Goal: Task Accomplishment & Management: Use online tool/utility

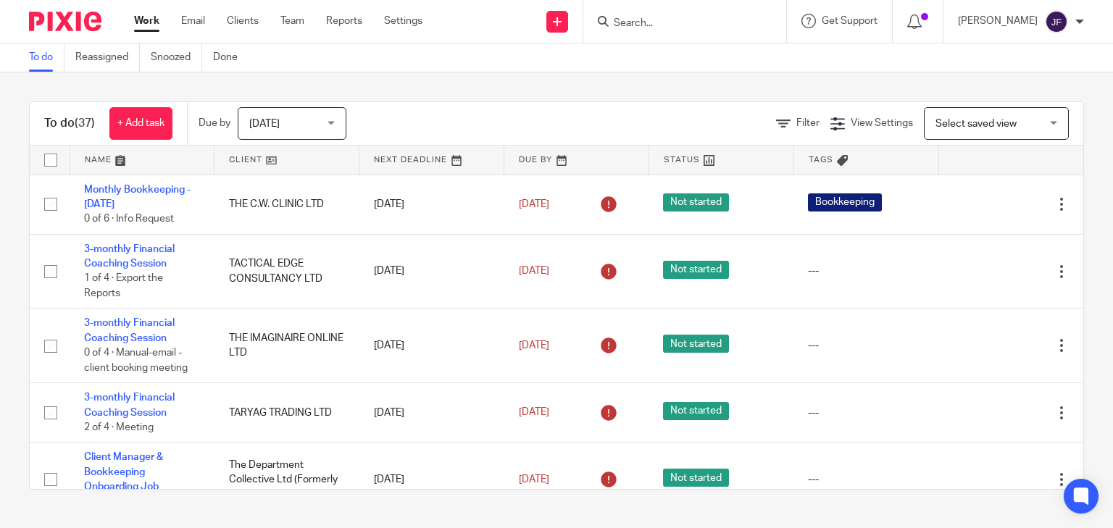
click at [735, 14] on form at bounding box center [689, 21] width 154 height 18
click at [738, 20] on input "Search" at bounding box center [677, 23] width 130 height 13
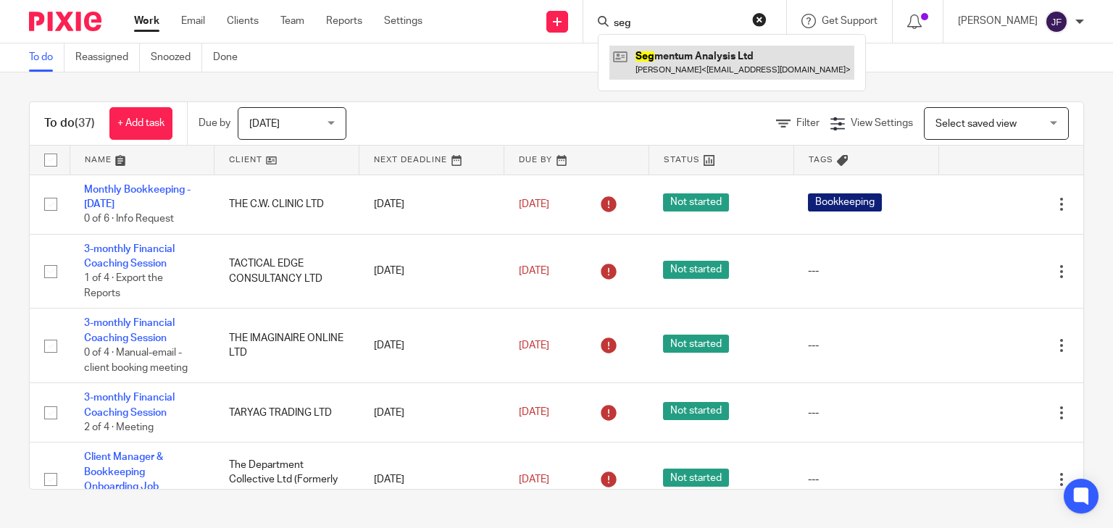
type input "seg"
click at [725, 54] on link at bounding box center [731, 62] width 245 height 33
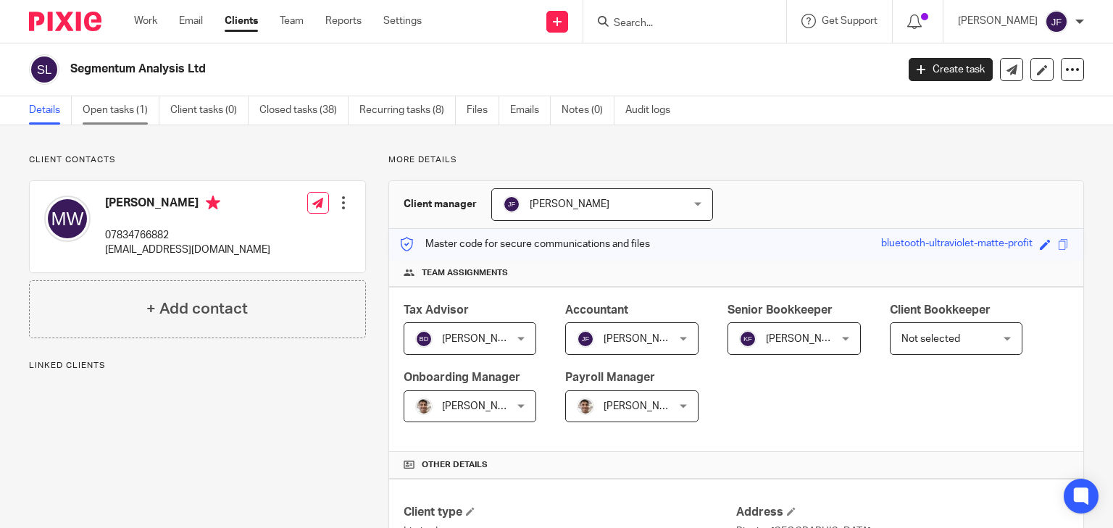
click at [125, 104] on link "Open tasks (1)" at bounding box center [121, 110] width 77 height 28
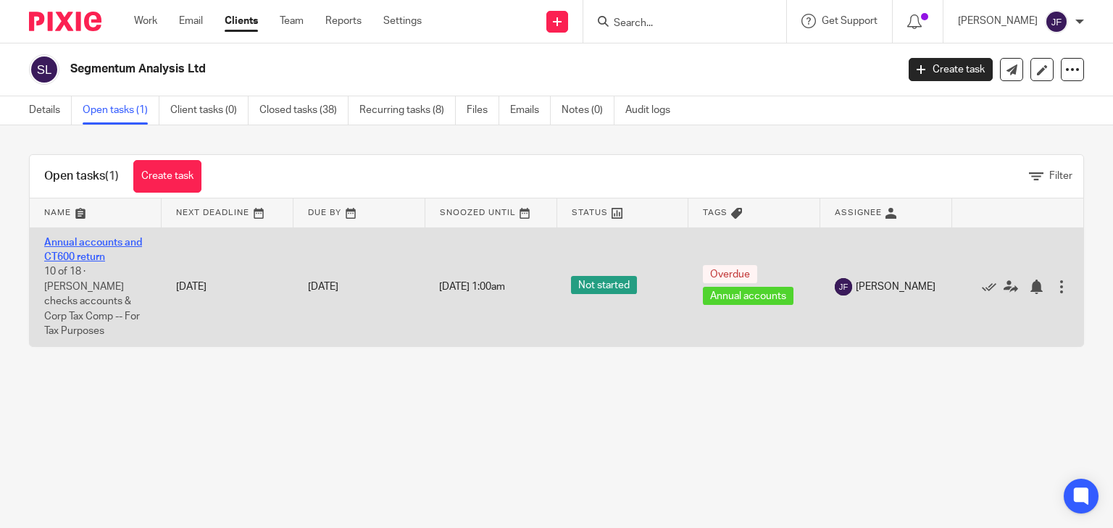
click at [104, 243] on link "Annual accounts and CT600 return" at bounding box center [93, 250] width 98 height 25
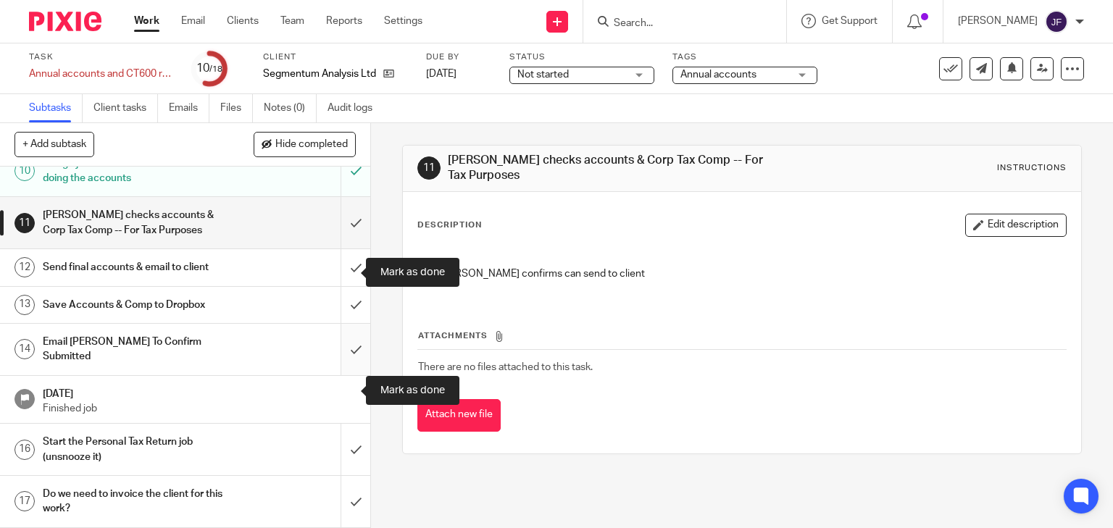
scroll to position [464, 0]
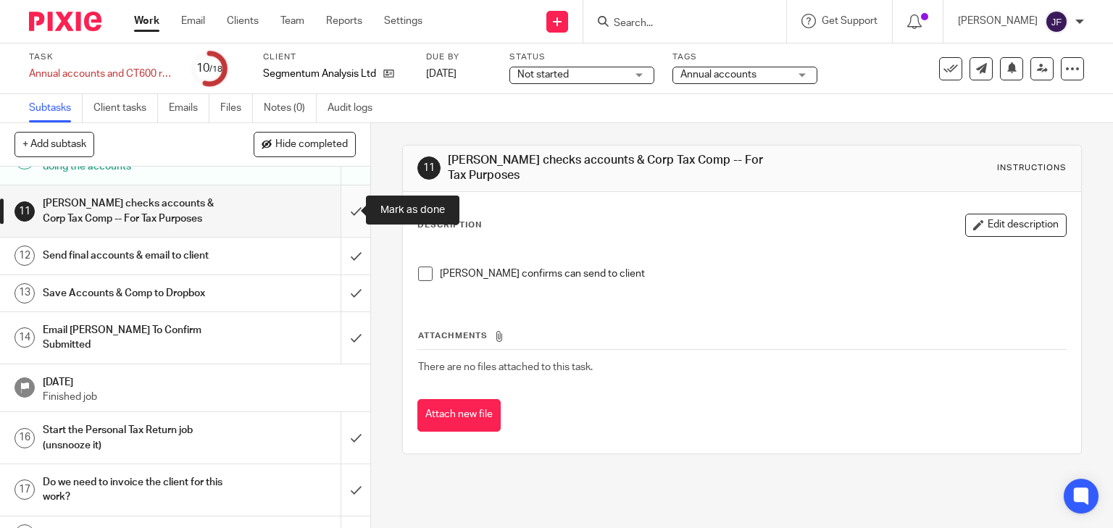
click at [344, 212] on input "submit" at bounding box center [185, 210] width 370 height 51
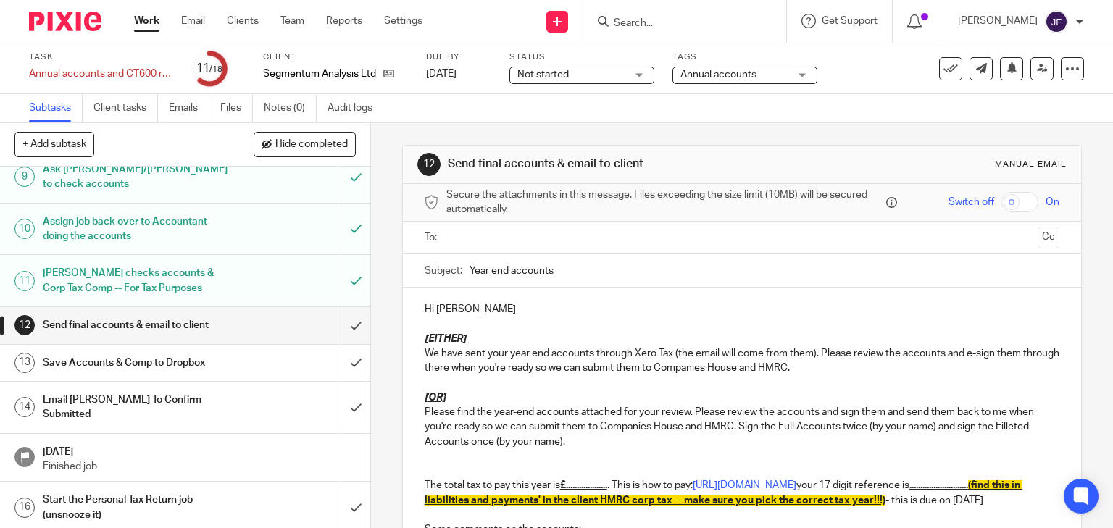
scroll to position [472, 0]
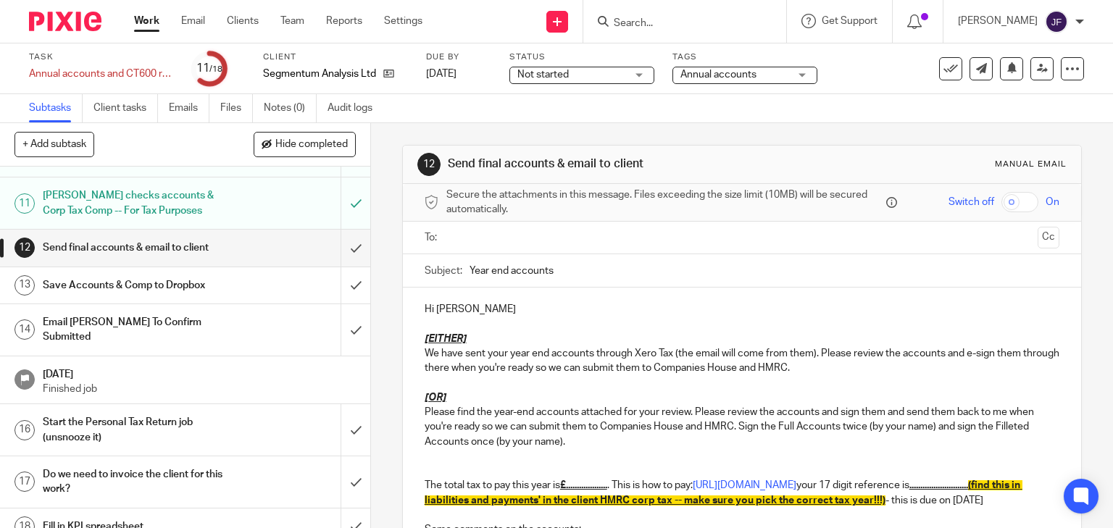
click at [475, 235] on input "text" at bounding box center [741, 238] width 580 height 17
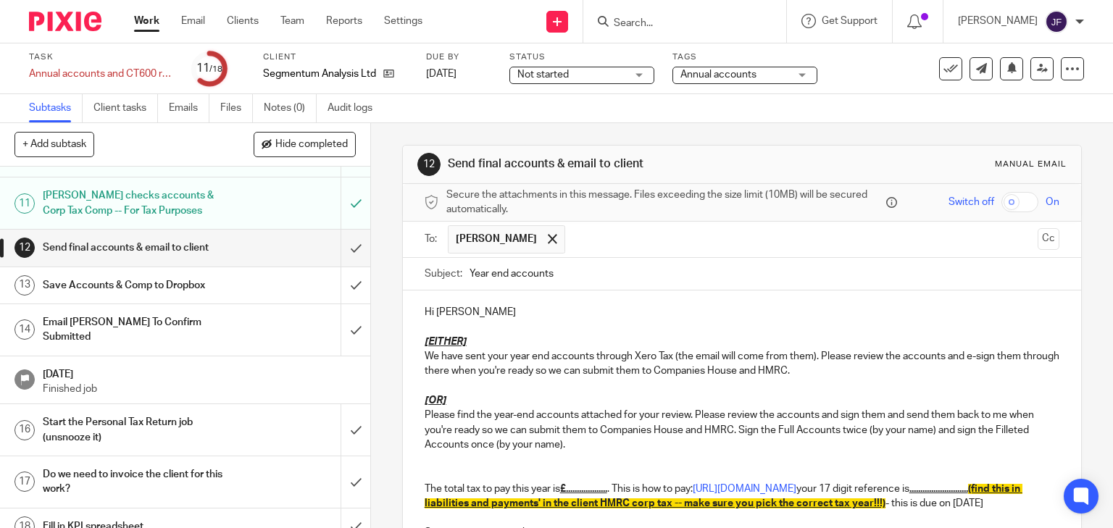
scroll to position [58, 0]
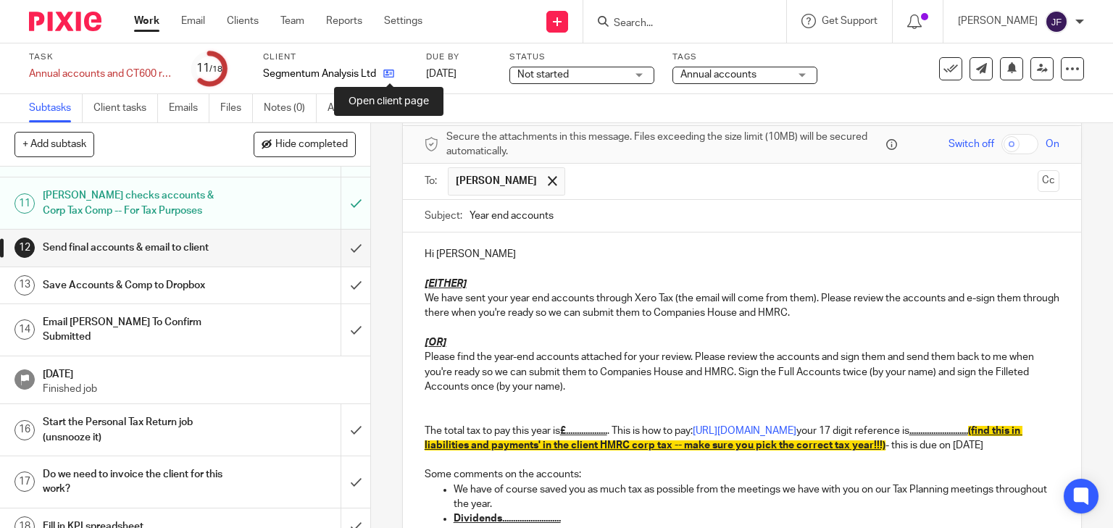
click at [391, 75] on icon at bounding box center [388, 73] width 11 height 11
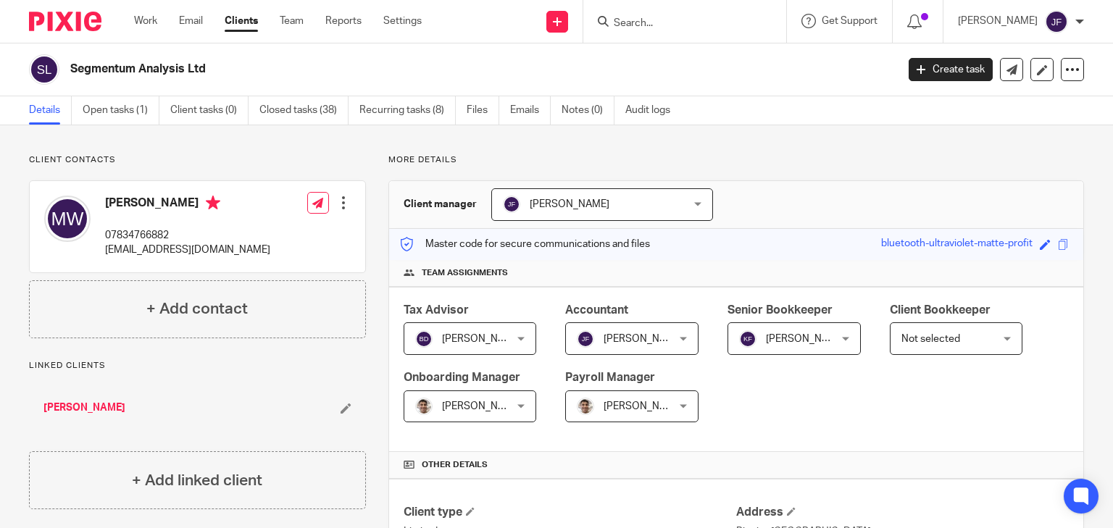
drag, startPoint x: 106, startPoint y: 201, endPoint x: 200, endPoint y: 203, distance: 94.2
click at [200, 203] on h4 "[PERSON_NAME]" at bounding box center [187, 205] width 165 height 18
copy h4 "[PERSON_NAME]"
drag, startPoint x: 107, startPoint y: 252, endPoint x: 252, endPoint y: 255, distance: 144.9
click at [252, 255] on div "Matthew Williams 07834766882 matthewroywilliams@gmail.com Edit contact Create c…" at bounding box center [197, 226] width 335 height 91
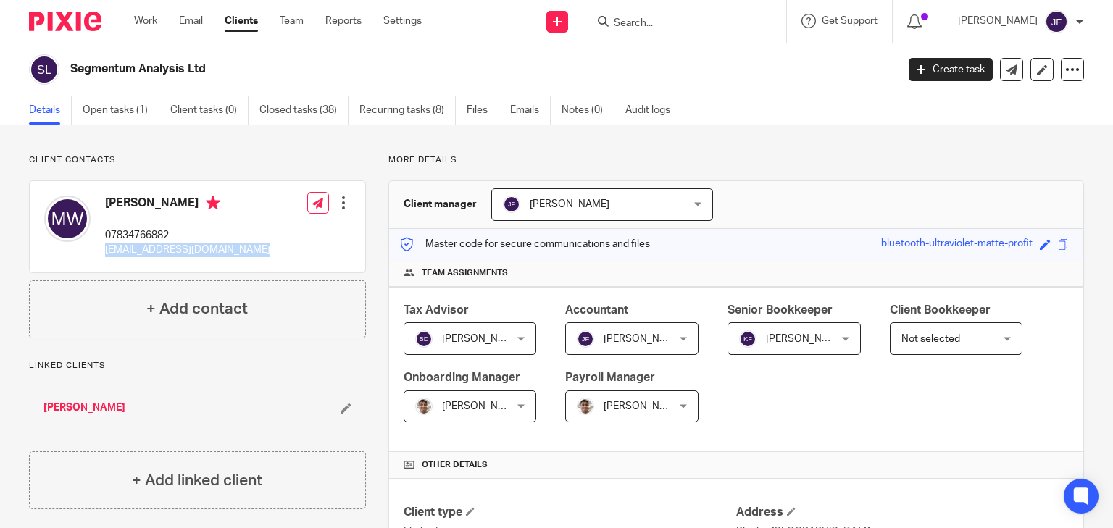
copy p "matthewroywilliams@gmail.com"
click at [126, 115] on link "Open tasks (1)" at bounding box center [121, 110] width 77 height 28
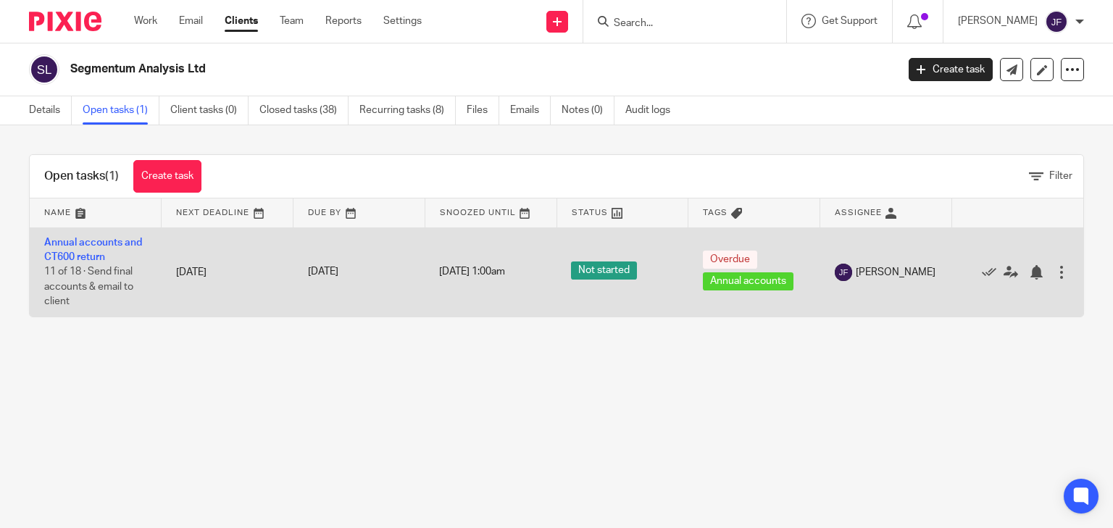
click at [439, 270] on span "1 Jan 1970 1:00am" at bounding box center [472, 272] width 66 height 10
click at [107, 246] on link "Annual accounts and CT600 return" at bounding box center [93, 250] width 98 height 25
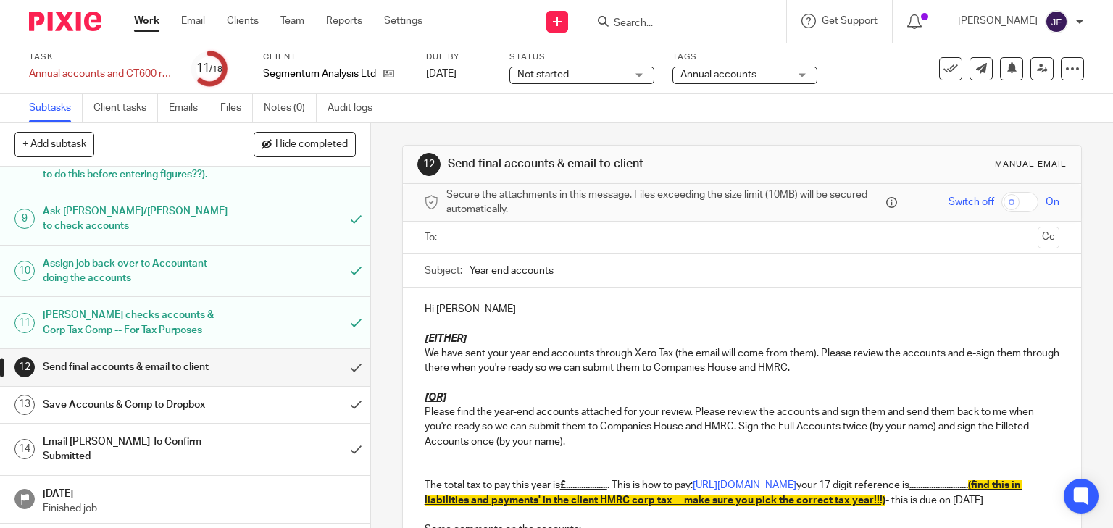
scroll to position [472, 0]
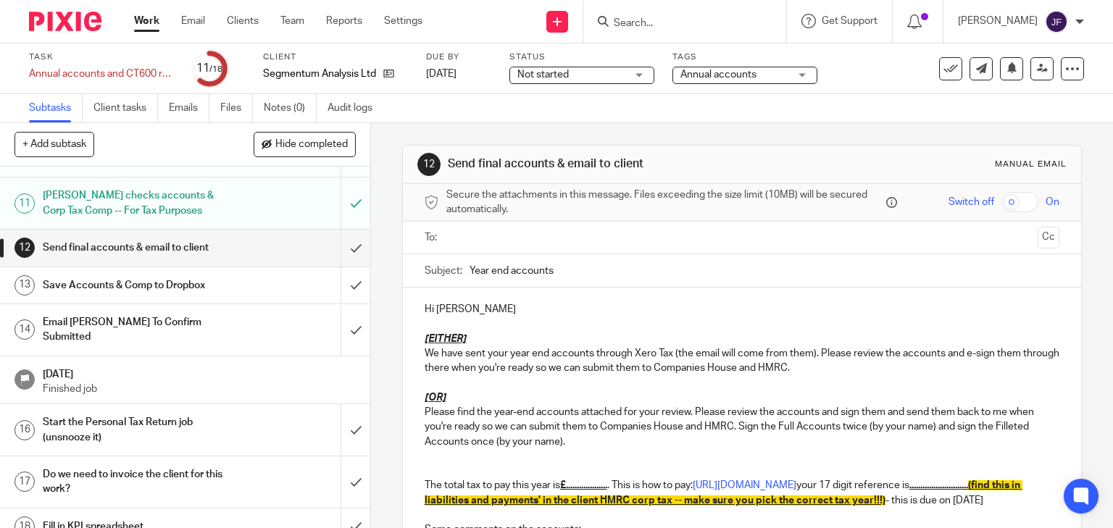
click at [481, 236] on input "text" at bounding box center [741, 238] width 580 height 17
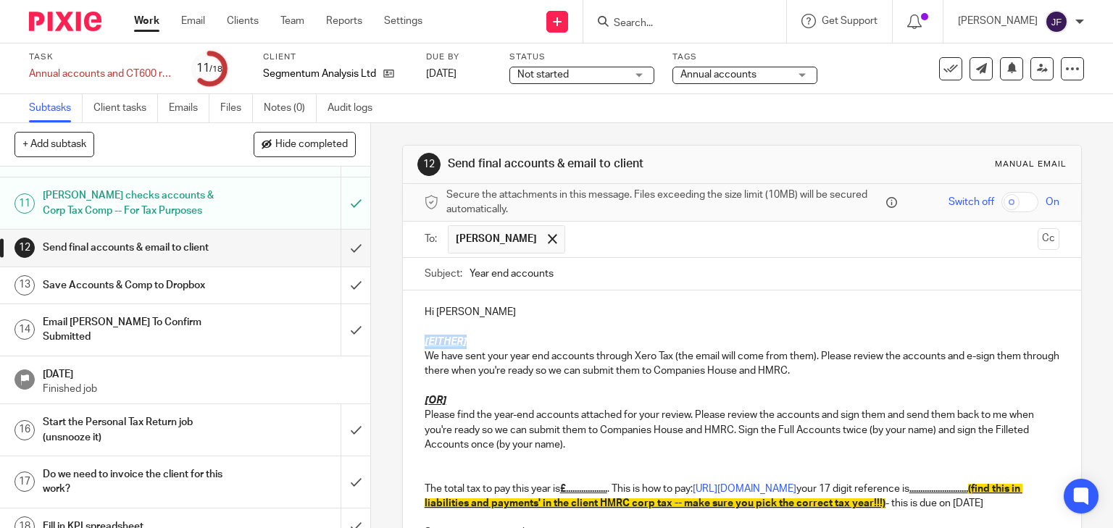
drag, startPoint x: 420, startPoint y: 343, endPoint x: 464, endPoint y: 341, distance: 45.0
click at [464, 341] on div "Hi [PERSON_NAME] [EITHER] We have sent your year end accounts through Xero Tax …" at bounding box center [742, 539] width 679 height 496
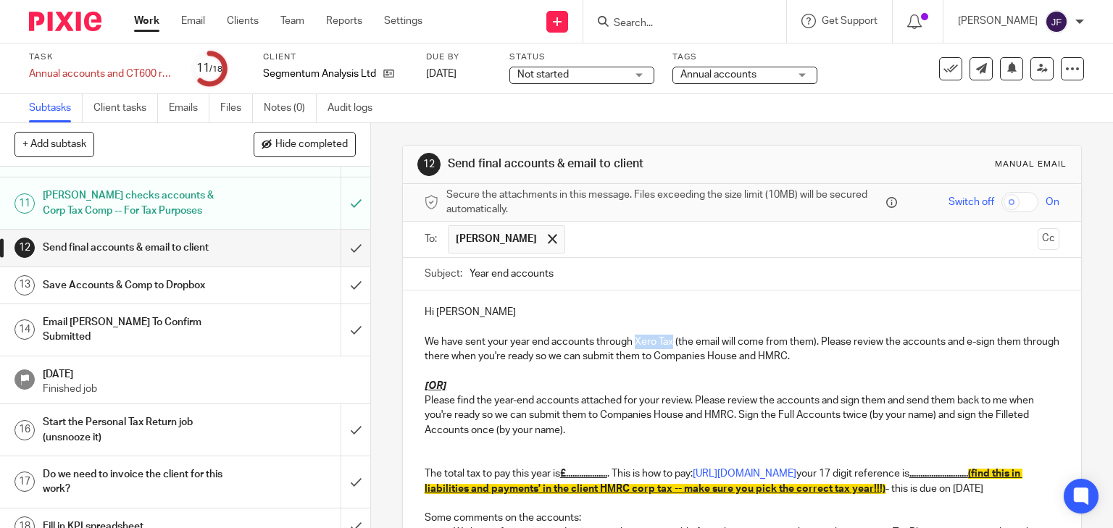
drag, startPoint x: 630, startPoint y: 343, endPoint x: 670, endPoint y: 343, distance: 39.9
click at [670, 343] on p "We have sent your year end accounts through Xero Tax (the email will come from …" at bounding box center [742, 350] width 635 height 30
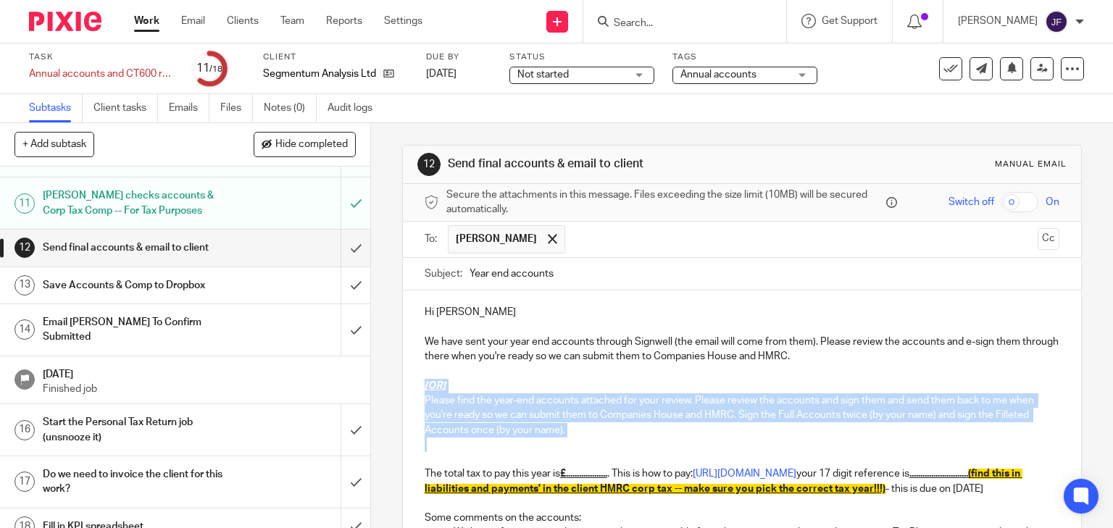
drag, startPoint x: 420, startPoint y: 383, endPoint x: 425, endPoint y: 464, distance: 81.4
click at [425, 464] on div "Hi [PERSON_NAME] We have sent your year end accounts through Signwell (the emai…" at bounding box center [742, 531] width 679 height 480
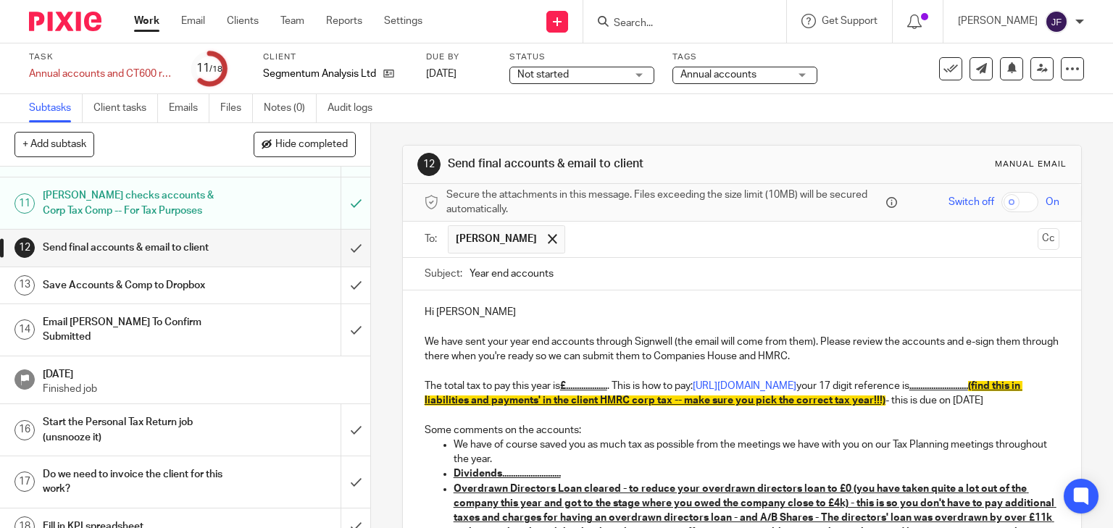
drag, startPoint x: 566, startPoint y: 388, endPoint x: 588, endPoint y: 390, distance: 22.5
click at [566, 388] on u "£..................." at bounding box center [583, 386] width 47 height 10
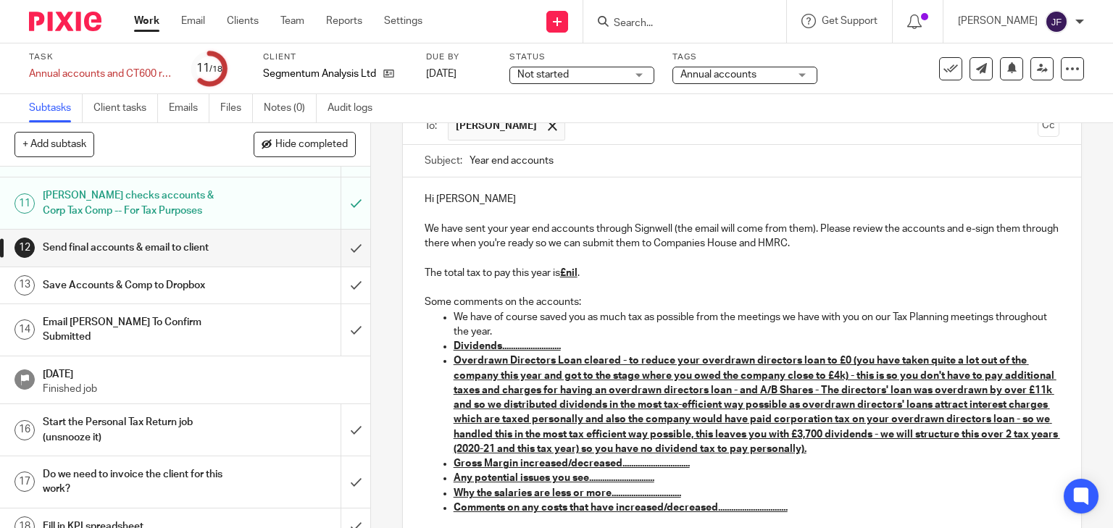
scroll to position [116, 0]
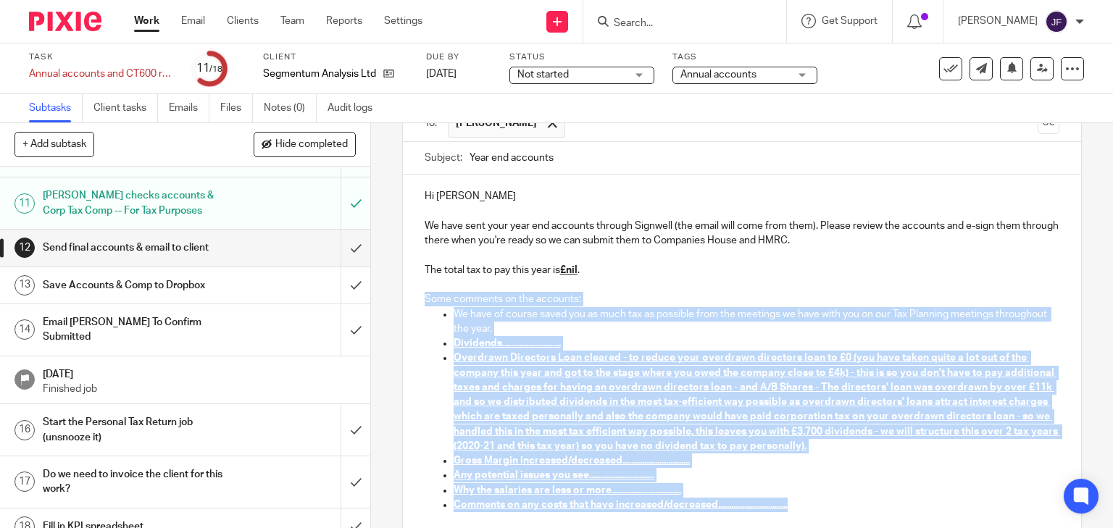
drag, startPoint x: 423, startPoint y: 298, endPoint x: 822, endPoint y: 477, distance: 437.8
click at [804, 504] on div "Hi [PERSON_NAME] We have sent your year end accounts through Signwell (the emai…" at bounding box center [742, 363] width 679 height 377
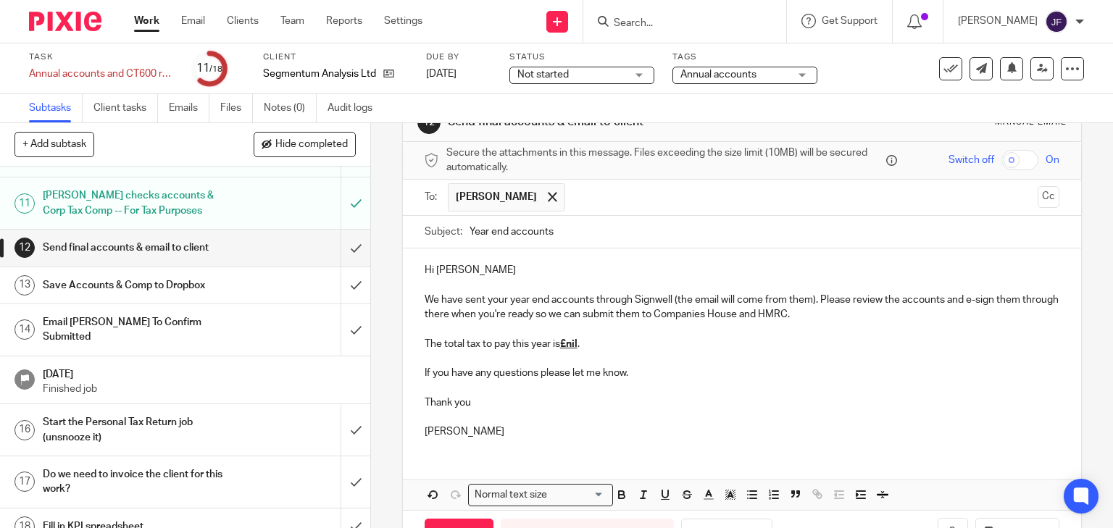
scroll to position [157, 0]
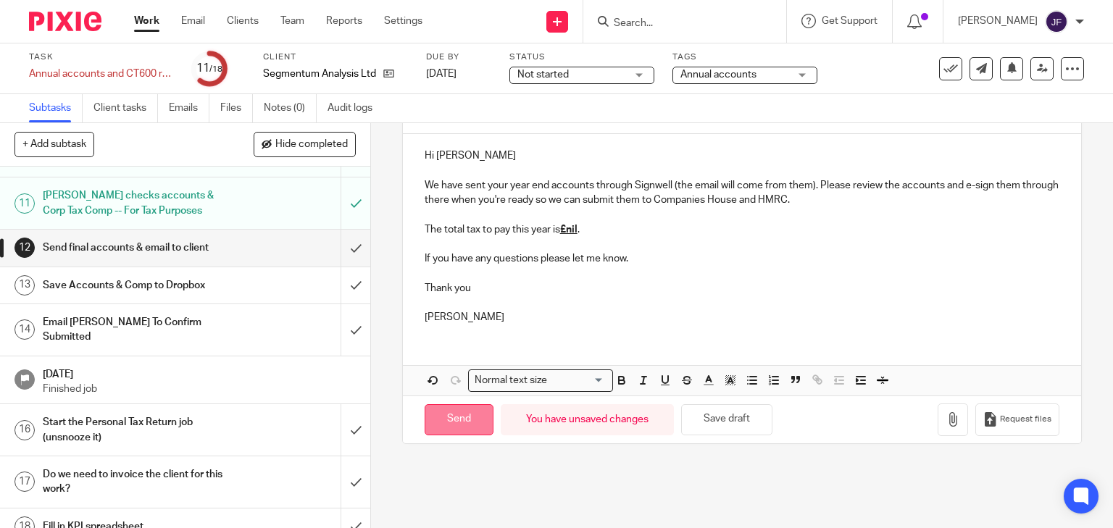
click at [464, 422] on input "Send" at bounding box center [459, 419] width 69 height 31
type input "Sent"
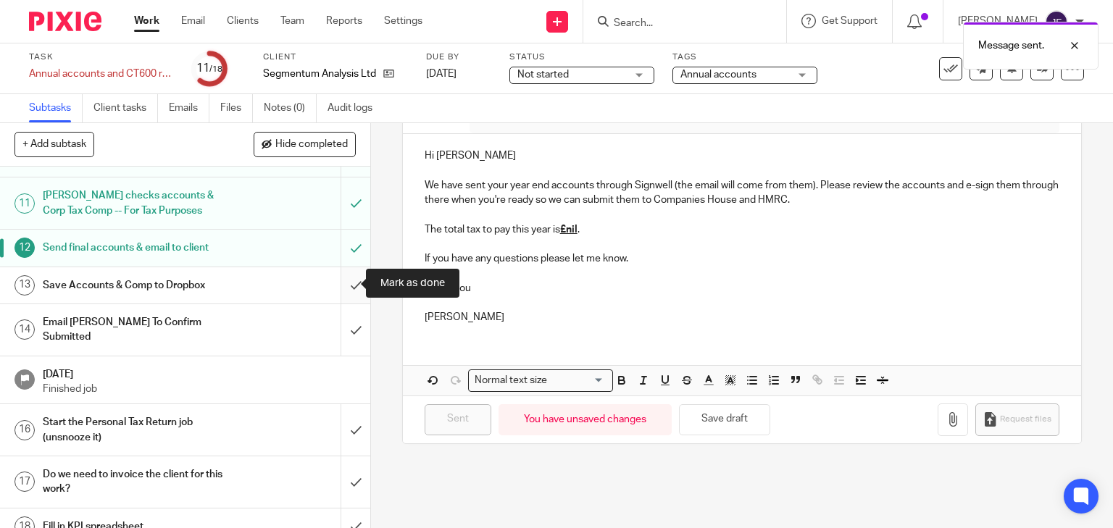
click at [348, 281] on input "submit" at bounding box center [185, 285] width 370 height 36
